Goal: Task Accomplishment & Management: Complete application form

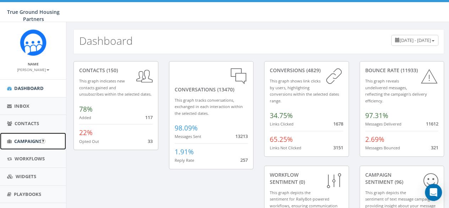
click at [30, 145] on link "Campaigns" at bounding box center [33, 140] width 66 height 17
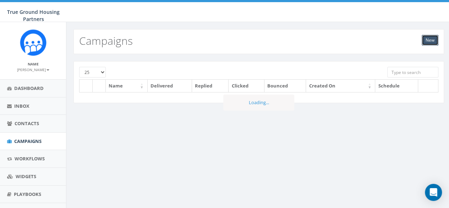
click at [433, 40] on link "New" at bounding box center [430, 40] width 17 height 11
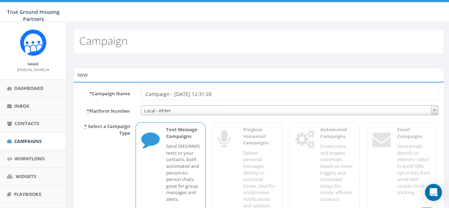
click at [182, 94] on input "Campaign - 08/21/2025, 12:31:28" at bounding box center [290, 94] width 298 height 12
type input "Bingo @ AMR"
click at [189, 77] on div "New" at bounding box center [258, 75] width 371 height 14
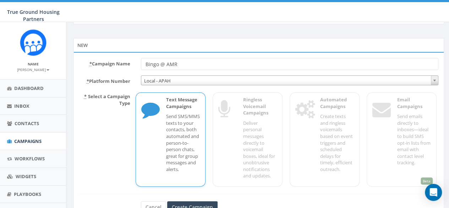
scroll to position [61, 0]
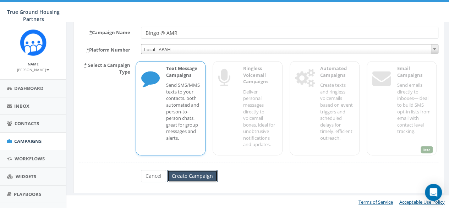
click at [198, 173] on input "Create Campaign" at bounding box center [192, 176] width 50 height 12
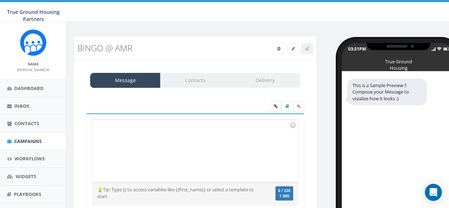
click at [135, 139] on div at bounding box center [195, 151] width 206 height 62
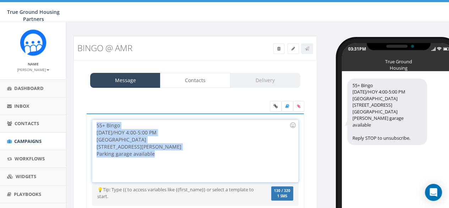
drag, startPoint x: 164, startPoint y: 154, endPoint x: 73, endPoint y: 122, distance: 96.7
click at [73, 122] on div "Bingo @ AMR Test Message Status: Message Contacts Delivery 55+ Bingo TODAY/HOY …" at bounding box center [195, 145] width 254 height 218
copy div "55+ Bingo TODAY/HOY 4:00-5:00 PM Arlington Mill Residences 901 S Dinwiddie St P…"
click at [329, 142] on div "03:31PM True Ground Housing Partners 55+ Bingo TODAY/HOY 4:00-5:00 PM Arlington…" at bounding box center [385, 140] width 127 height 209
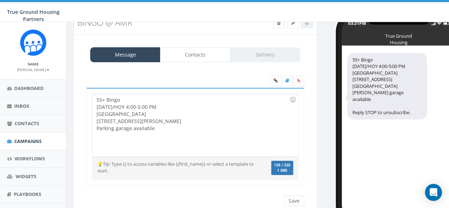
scroll to position [51, 0]
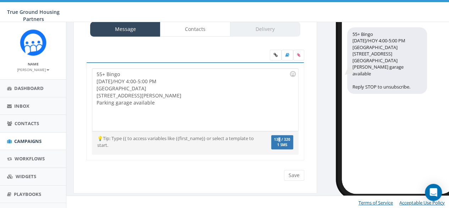
click at [280, 140] on span "130 / 320" at bounding box center [282, 139] width 16 height 5
click at [291, 172] on input "Save" at bounding box center [294, 175] width 20 height 11
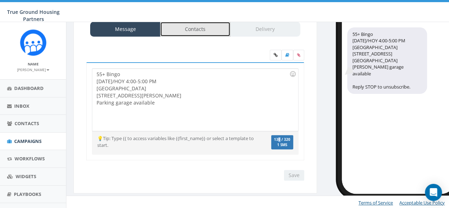
click at [200, 31] on link "Contacts" at bounding box center [195, 29] width 70 height 15
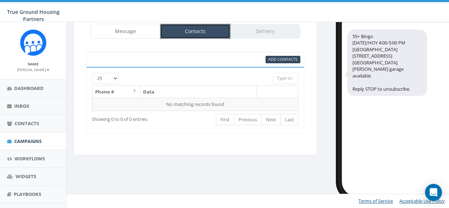
scroll to position [49, 0]
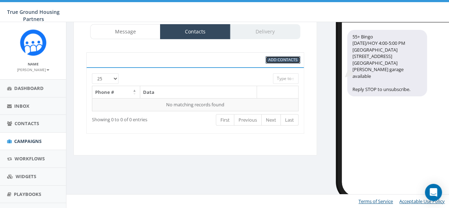
click at [273, 60] on span "Add Contacts" at bounding box center [282, 59] width 29 height 5
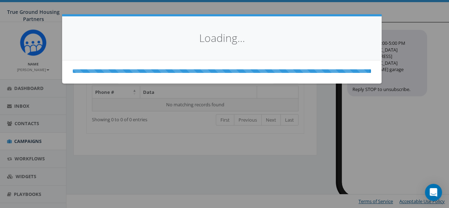
select select
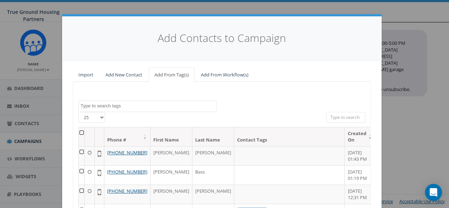
click at [121, 106] on textarea "Search" at bounding box center [149, 106] width 136 height 6
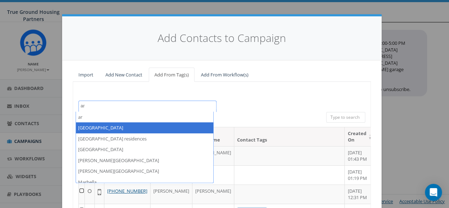
type textarea "ar"
select select "[GEOGRAPHIC_DATA]"
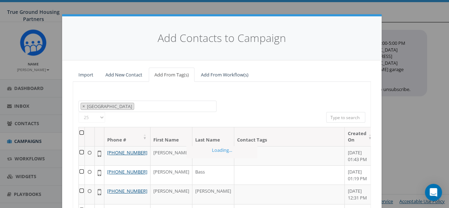
scroll to position [18, 0]
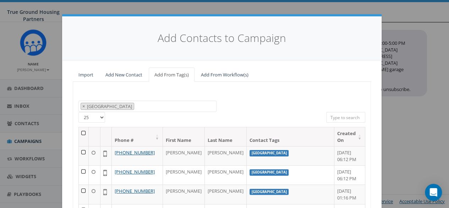
click at [226, 107] on div "2024/10/01 2024/11/22 2025/04/16 Arlington Mill Arlington Mill residences Arna …" at bounding box center [222, 106] width 298 height 12
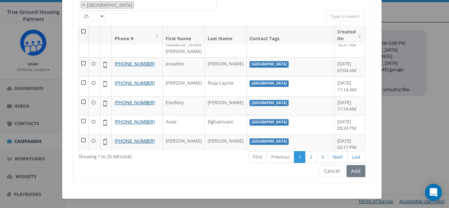
scroll to position [0, 0]
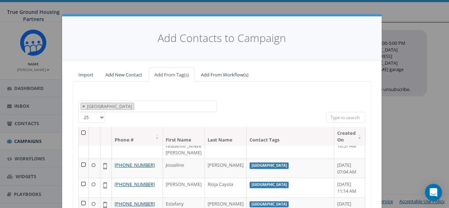
click at [82, 105] on span "×" at bounding box center [83, 106] width 2 height 6
select select
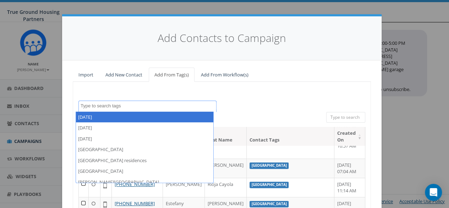
scroll to position [64, 0]
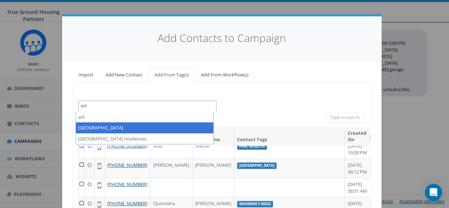
type textarea "arli"
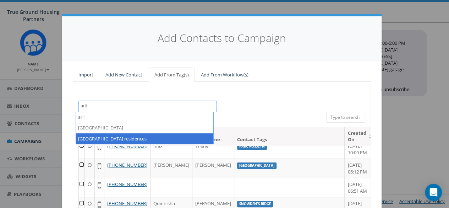
select select "[GEOGRAPHIC_DATA] residences"
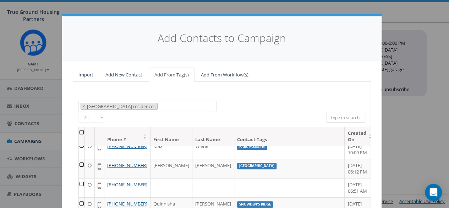
scroll to position [25, 0]
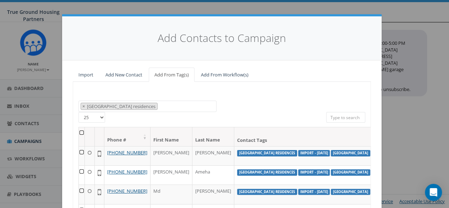
click at [233, 101] on div "2024/10/01 2024/11/22 2025/04/16 Arlington Mill Arlington Mill residences Arna …" at bounding box center [222, 106] width 298 height 12
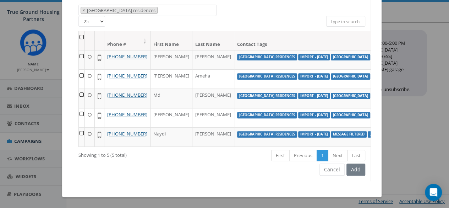
scroll to position [66, 0]
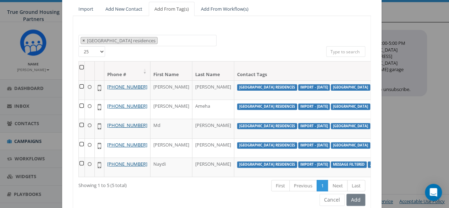
click at [82, 37] on span "×" at bounding box center [83, 40] width 2 height 6
select select
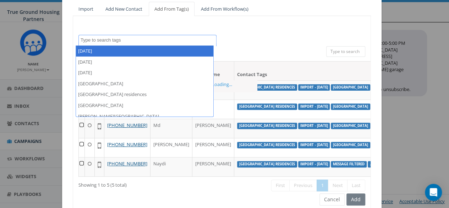
click at [99, 38] on textarea "Search" at bounding box center [149, 40] width 136 height 6
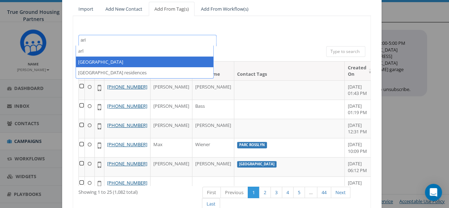
type textarea "arl"
select select "[GEOGRAPHIC_DATA]"
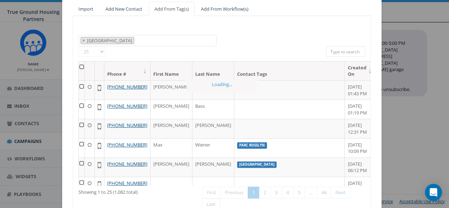
click at [251, 41] on div "2024/10/01 2024/11/22 2025/04/16 Arlington Mill Arlington Mill residences Arna …" at bounding box center [222, 41] width 298 height 12
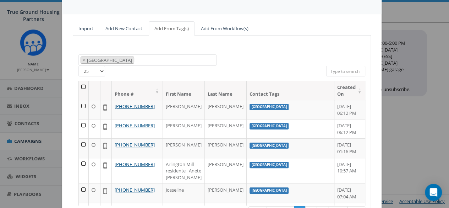
scroll to position [0, 0]
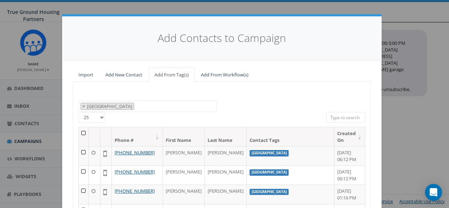
click at [81, 130] on th at bounding box center [84, 136] width 10 height 19
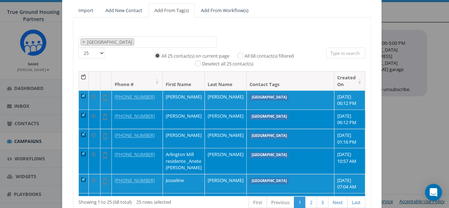
scroll to position [110, 0]
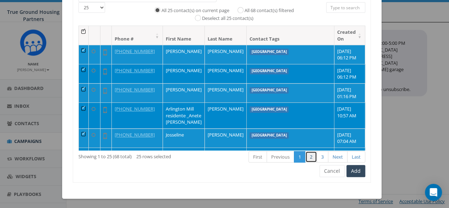
click at [310, 157] on link "2" at bounding box center [311, 157] width 12 height 12
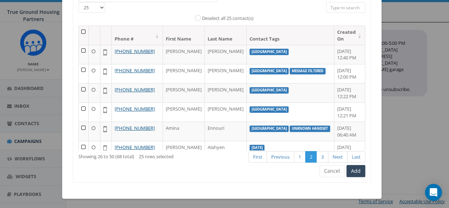
click at [84, 30] on th at bounding box center [84, 35] width 10 height 19
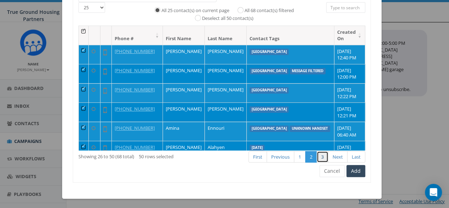
click at [322, 153] on link "3" at bounding box center [323, 157] width 12 height 12
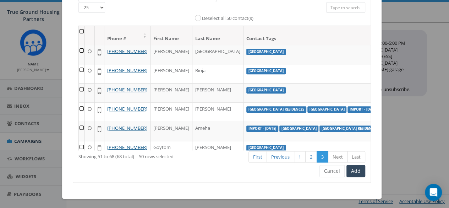
click at [80, 30] on th at bounding box center [82, 35] width 6 height 19
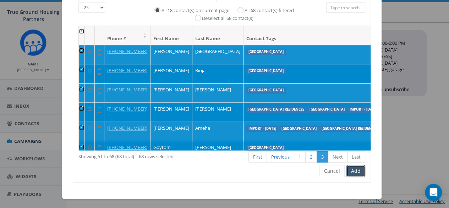
click at [358, 172] on button "Add" at bounding box center [356, 171] width 19 height 12
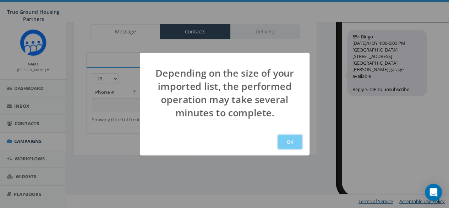
click at [294, 142] on button "OK" at bounding box center [290, 142] width 24 height 14
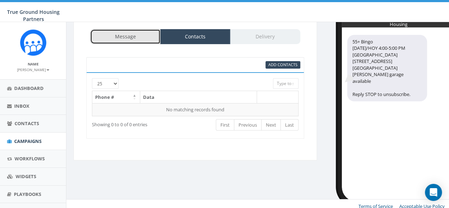
click at [157, 36] on link "Message" at bounding box center [125, 36] width 70 height 15
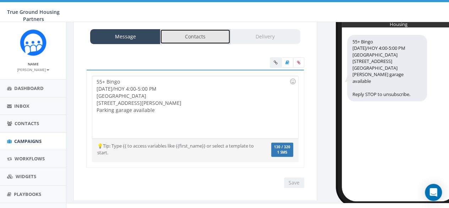
click at [187, 37] on link "Contacts" at bounding box center [195, 36] width 70 height 15
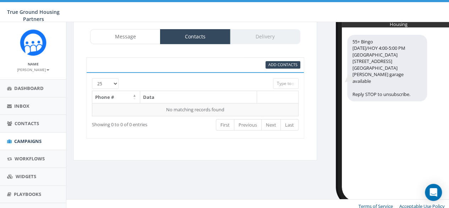
click at [324, 103] on div "03:33PM True Ground Housing Partners 55+ Bingo TODAY/HOY 4:00-5:00 PM Arlington…" at bounding box center [385, 96] width 127 height 209
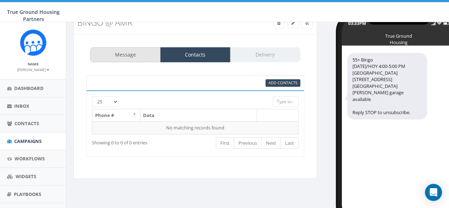
scroll to position [49, 0]
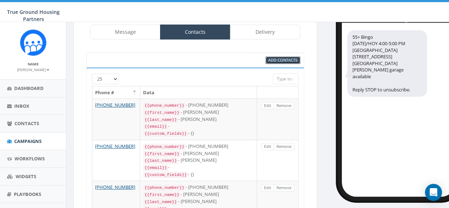
click at [273, 57] on span "Add Contacts" at bounding box center [282, 59] width 29 height 5
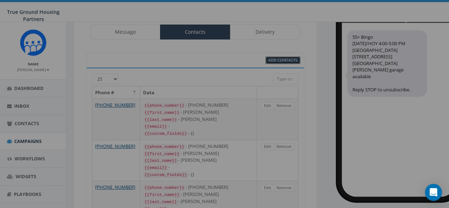
select select
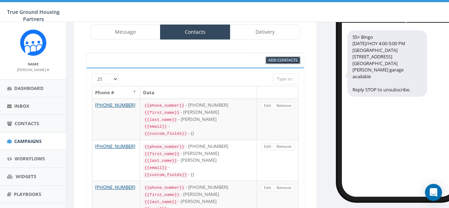
click at [278, 58] on span "Add Contacts" at bounding box center [282, 59] width 29 height 5
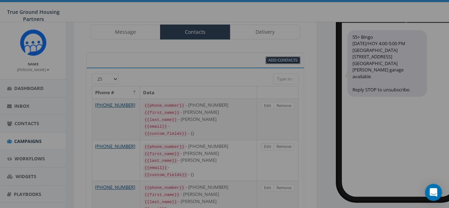
select select
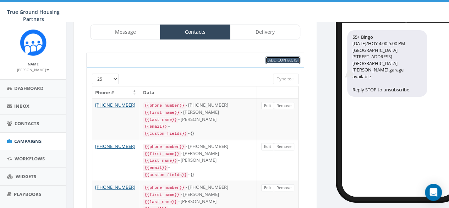
click at [293, 59] on span "Add Contacts" at bounding box center [282, 59] width 29 height 5
select select
click at [288, 59] on span "Add Contacts" at bounding box center [282, 59] width 29 height 5
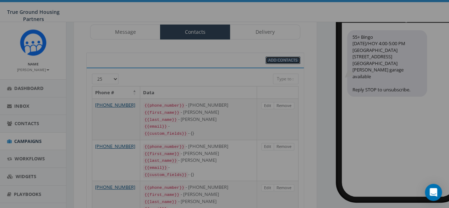
select select
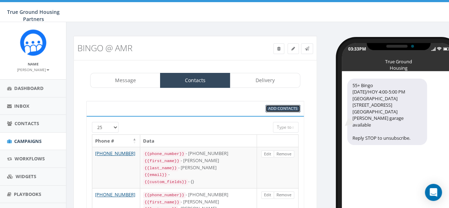
click at [279, 107] on span "Add Contacts" at bounding box center [282, 107] width 29 height 5
select select
click at [279, 107] on span "Add Contacts" at bounding box center [282, 107] width 29 height 5
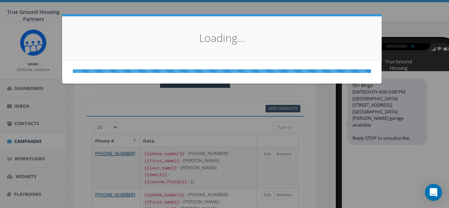
select select
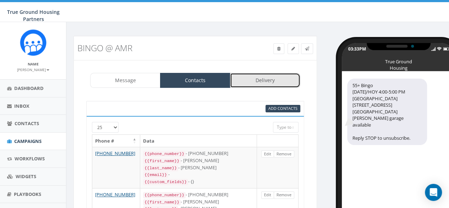
click at [261, 78] on link "Delivery" at bounding box center [265, 80] width 70 height 15
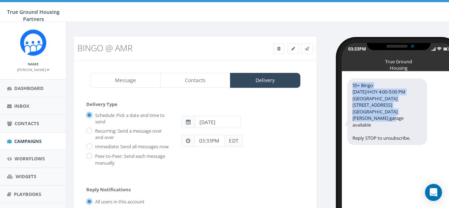
drag, startPoint x: 410, startPoint y: 110, endPoint x: 351, endPoint y: 83, distance: 65.1
click at [351, 83] on div "55+ Bingo [DATE]/HOY 4:00-5:00 PM [GEOGRAPHIC_DATA] [STREET_ADDRESS][GEOGRAPHIC…" at bounding box center [387, 111] width 80 height 66
copy div "55+ Bingo [DATE]/HOY 4:00-5:00 PM [GEOGRAPHIC_DATA] [STREET_ADDRESS][GEOGRAPHIC…"
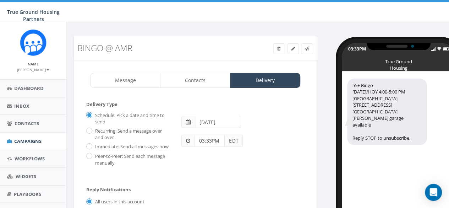
click at [90, 142] on div "Immediate: Send all messages now" at bounding box center [128, 146] width 85 height 10
click at [90, 146] on input "Immediate: Send all messages now" at bounding box center [88, 147] width 5 height 5
radio input "true"
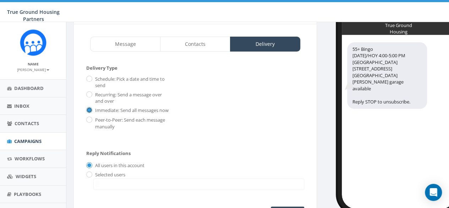
scroll to position [71, 0]
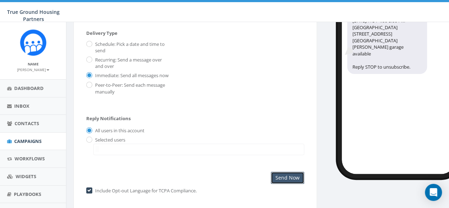
drag, startPoint x: 293, startPoint y: 175, endPoint x: 274, endPoint y: 113, distance: 64.1
click at [274, 113] on div "Delivery Type Schedule: Pick a date and time to send Recurring: Send a message …" at bounding box center [195, 107] width 218 height 154
click at [88, 140] on input "radio" at bounding box center [88, 139] width 5 height 5
radio input "true"
click at [130, 151] on span at bounding box center [198, 148] width 211 height 11
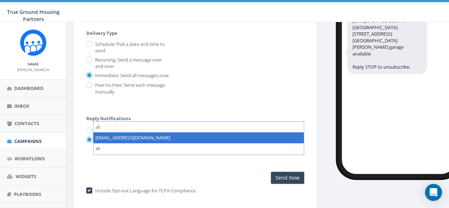
type textarea "ali"
select select "1142"
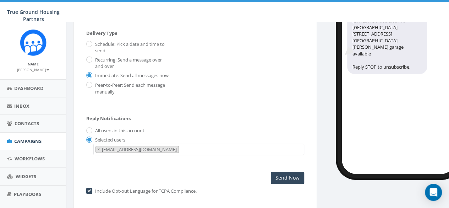
scroll to position [105, 0]
click at [292, 176] on input "Send Now" at bounding box center [287, 177] width 33 height 12
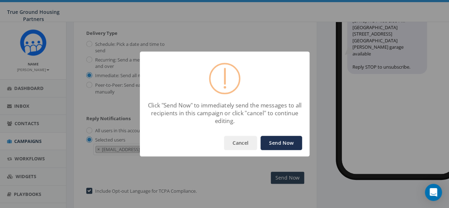
click at [287, 144] on button "Send Now" at bounding box center [282, 143] width 42 height 14
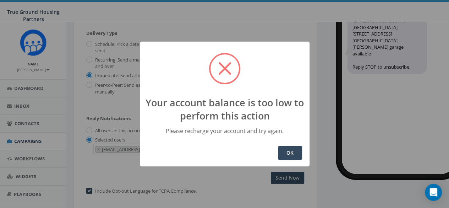
click at [295, 151] on button "OK" at bounding box center [290, 153] width 24 height 14
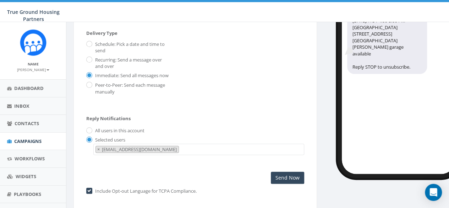
scroll to position [0, 0]
